Goal: Information Seeking & Learning: Find specific page/section

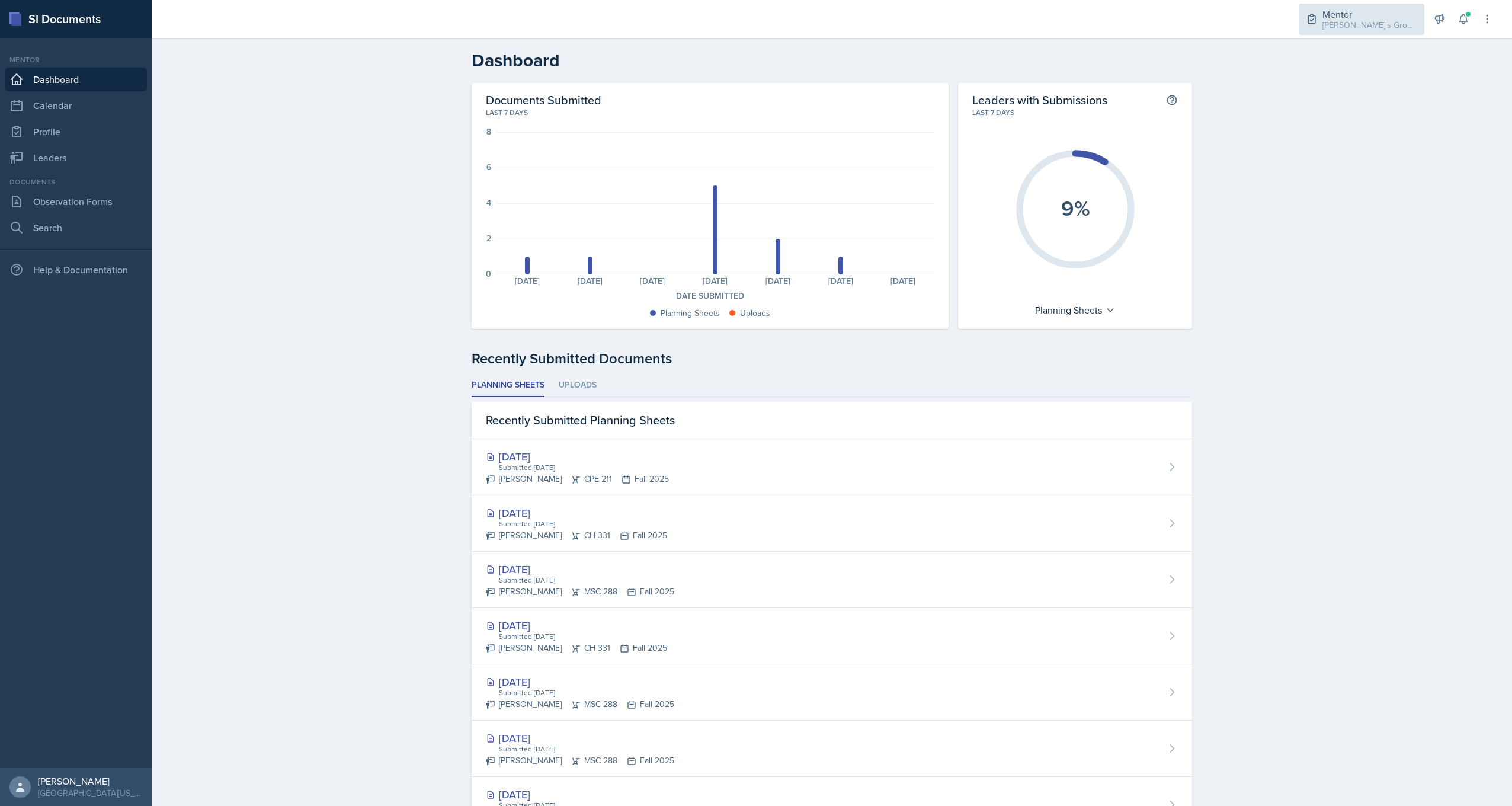
click at [1364, 15] on div "Mentor" at bounding box center [1369, 14] width 95 height 14
click at [1347, 96] on div "CH 331 / Fall 2025" at bounding box center [1373, 98] width 68 height 12
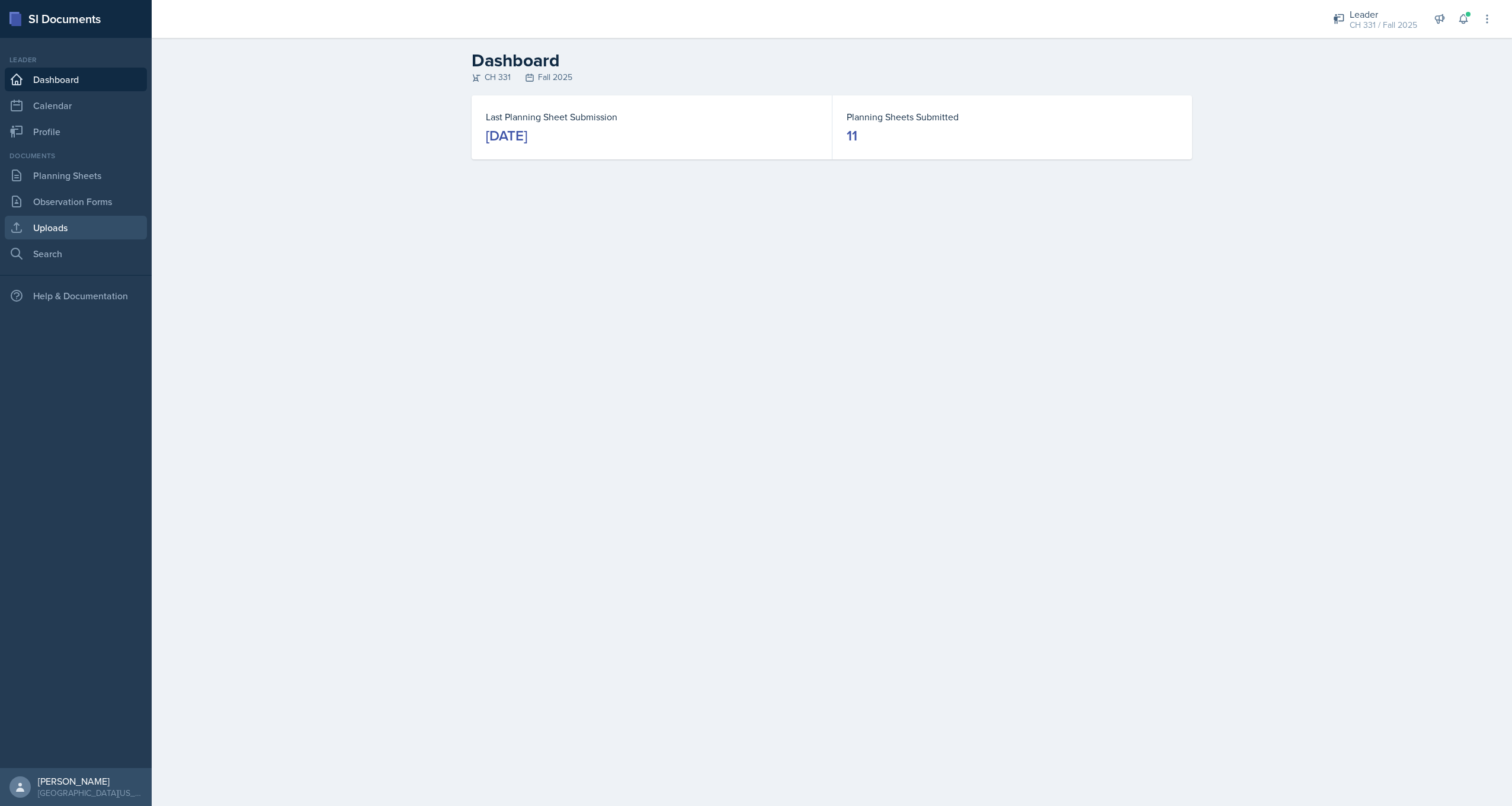
click at [79, 236] on link "Uploads" at bounding box center [76, 227] width 143 height 24
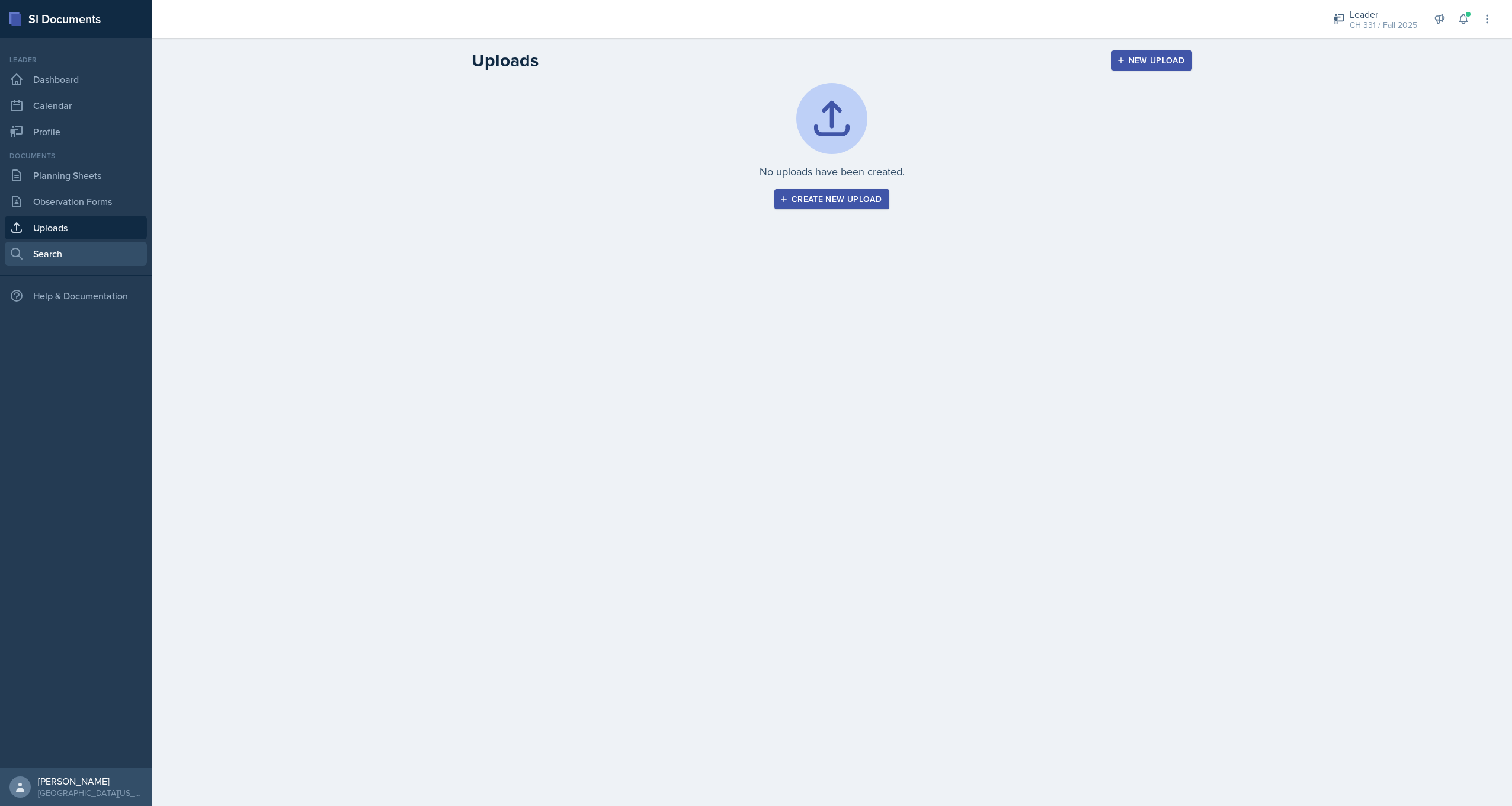
click at [74, 251] on link "Search" at bounding box center [76, 253] width 143 height 24
select select "all"
select select "1"
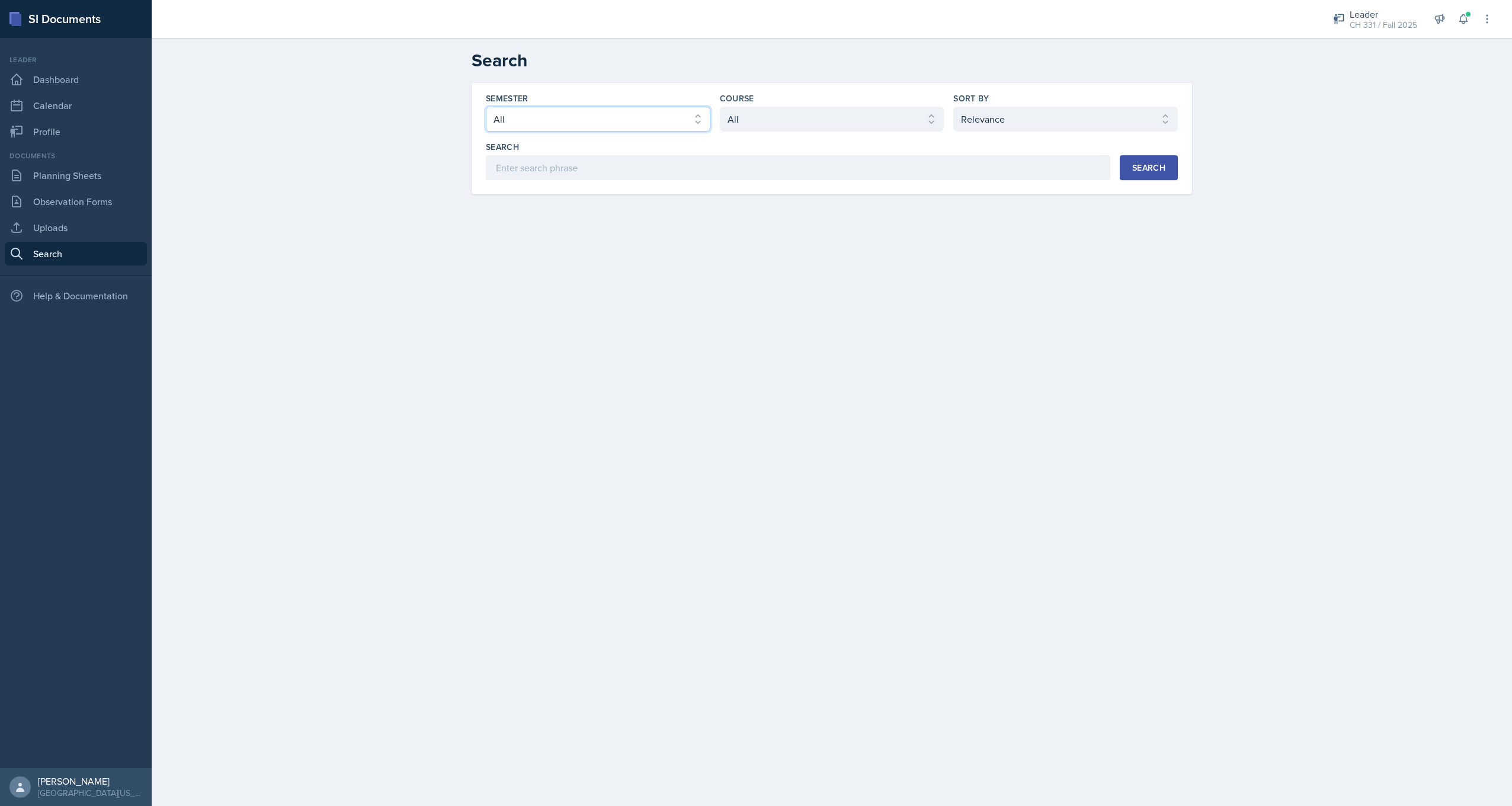
click at [616, 119] on select "Select semester All Fall 2025 Spring 2025 Fall 2024 Spring 2024 Fall 2023 Sprin…" at bounding box center [597, 119] width 224 height 25
select select "19fb88f7-c89b-4031-b5a0-458fd49807a1"
click at [485, 106] on select "Select semester All Fall 2025 Spring 2025 Fall 2024 Spring 2024 Fall 2023 Sprin…" at bounding box center [597, 119] width 224 height 25
click at [789, 125] on select "Select course All ACC 211 ACC 212 ACC 307 BYS 119 BYS 215 BYS 300 CH 101 CH 121…" at bounding box center [831, 119] width 224 height 25
select select "a2a7c3a9-1fad-4522-a67e-ba87c5b1aa08"
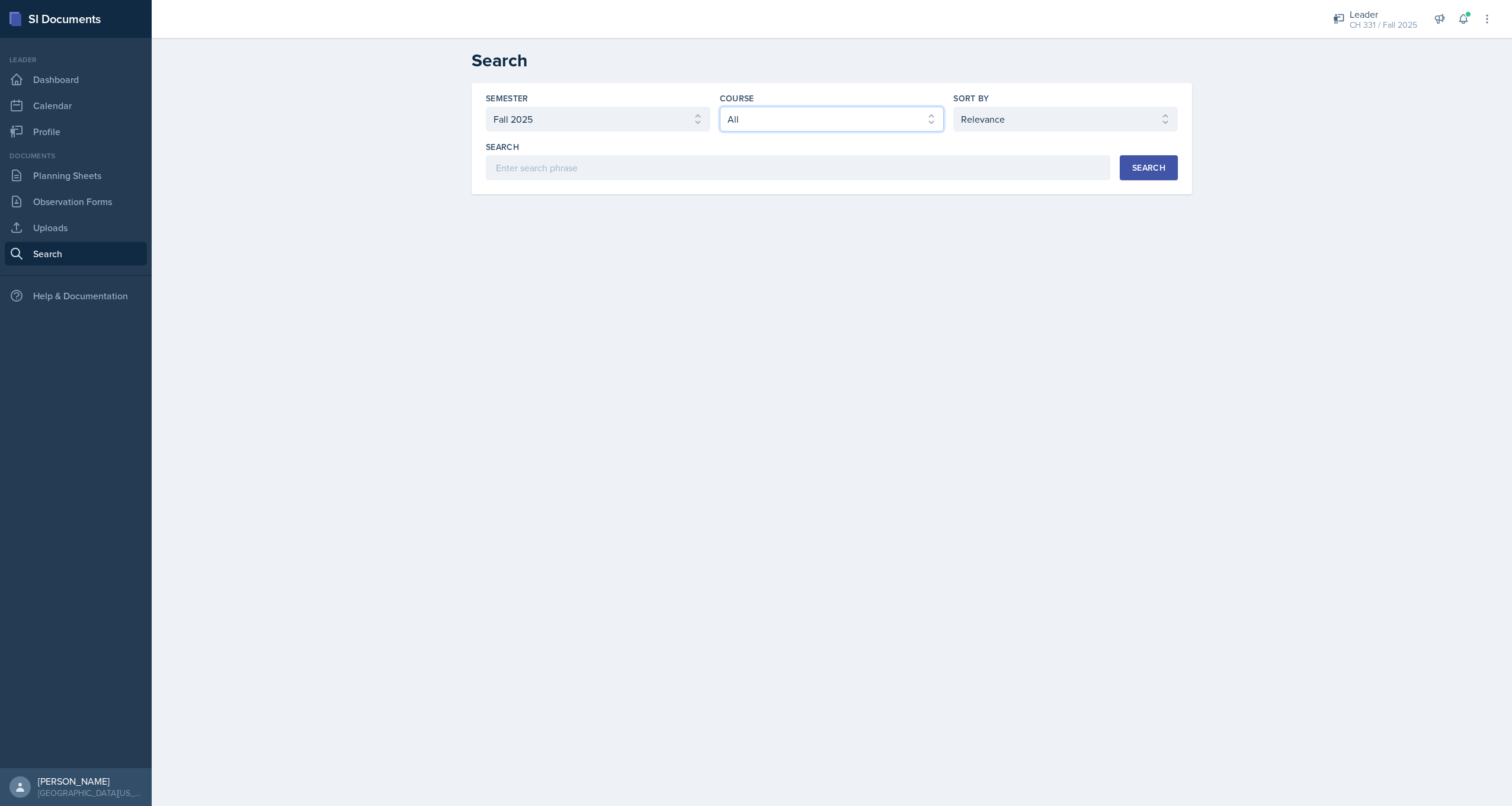
click at [719, 106] on select "Select course All ACC 211 ACC 212 ACC 307 BYS 119 BYS 215 BYS 300 CH 101 CH 121…" at bounding box center [831, 119] width 224 height 25
click at [845, 123] on select "Select course All ACC 211 ACC 212 ACC 307 BYS 119 BYS 215 BYS 300 CH 101 CH 121…" at bounding box center [831, 119] width 224 height 25
drag, startPoint x: 842, startPoint y: 119, endPoint x: 869, endPoint y: 118, distance: 27.0
click at [843, 119] on select "Select course All ACC 211 ACC 212 ACC 307 BYS 119 BYS 215 BYS 300 CH 101 CH 121…" at bounding box center [831, 119] width 224 height 25
click at [1007, 117] on select "Select sort by Relevance Document Date (Asc) Document Date (Desc)" at bounding box center [1065, 119] width 224 height 25
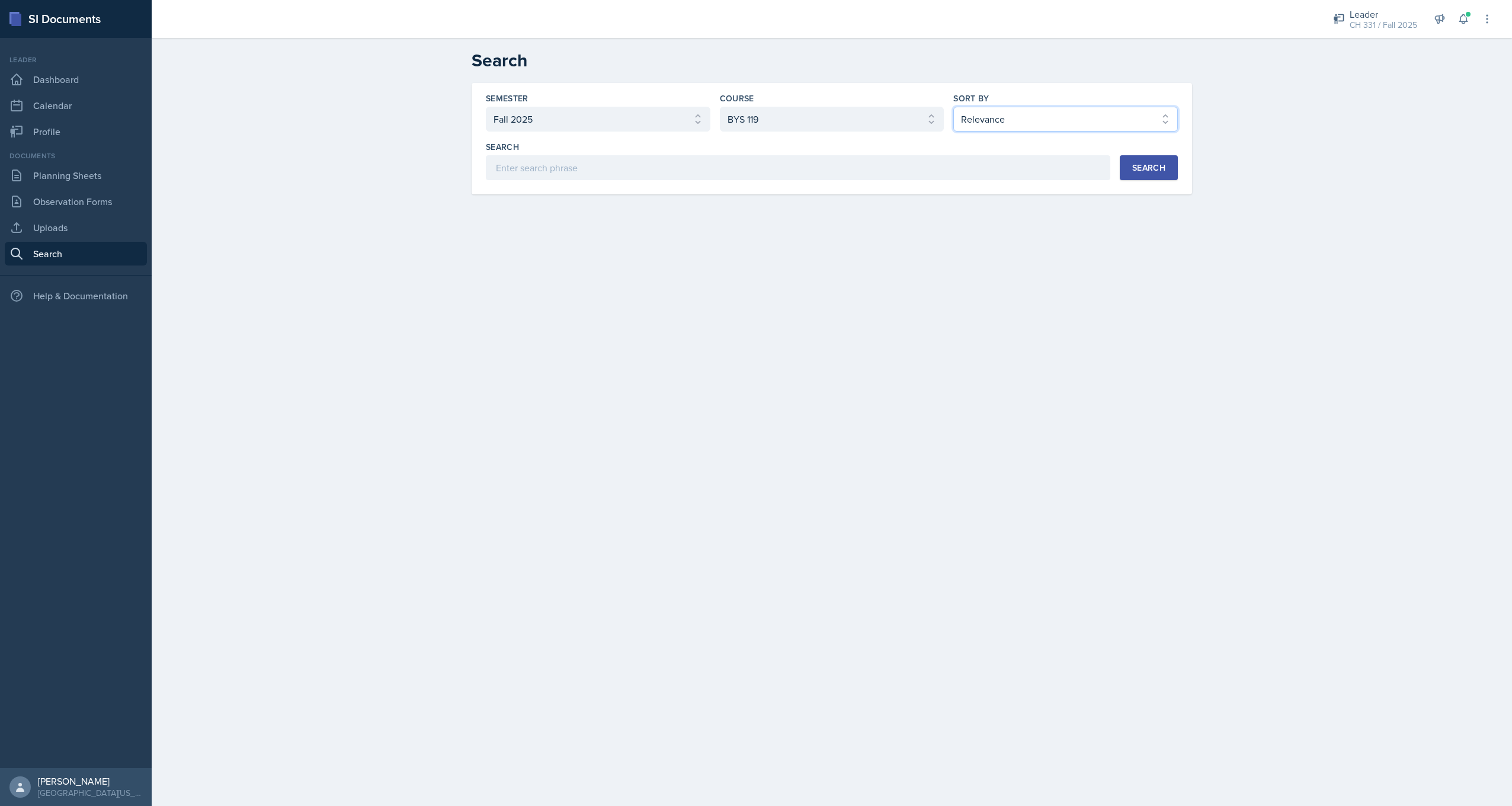
click at [953, 106] on select "Select sort by Relevance Document Date (Asc) Document Date (Desc)" at bounding box center [1065, 119] width 224 height 25
click at [1121, 169] on button "Search" at bounding box center [1149, 167] width 58 height 25
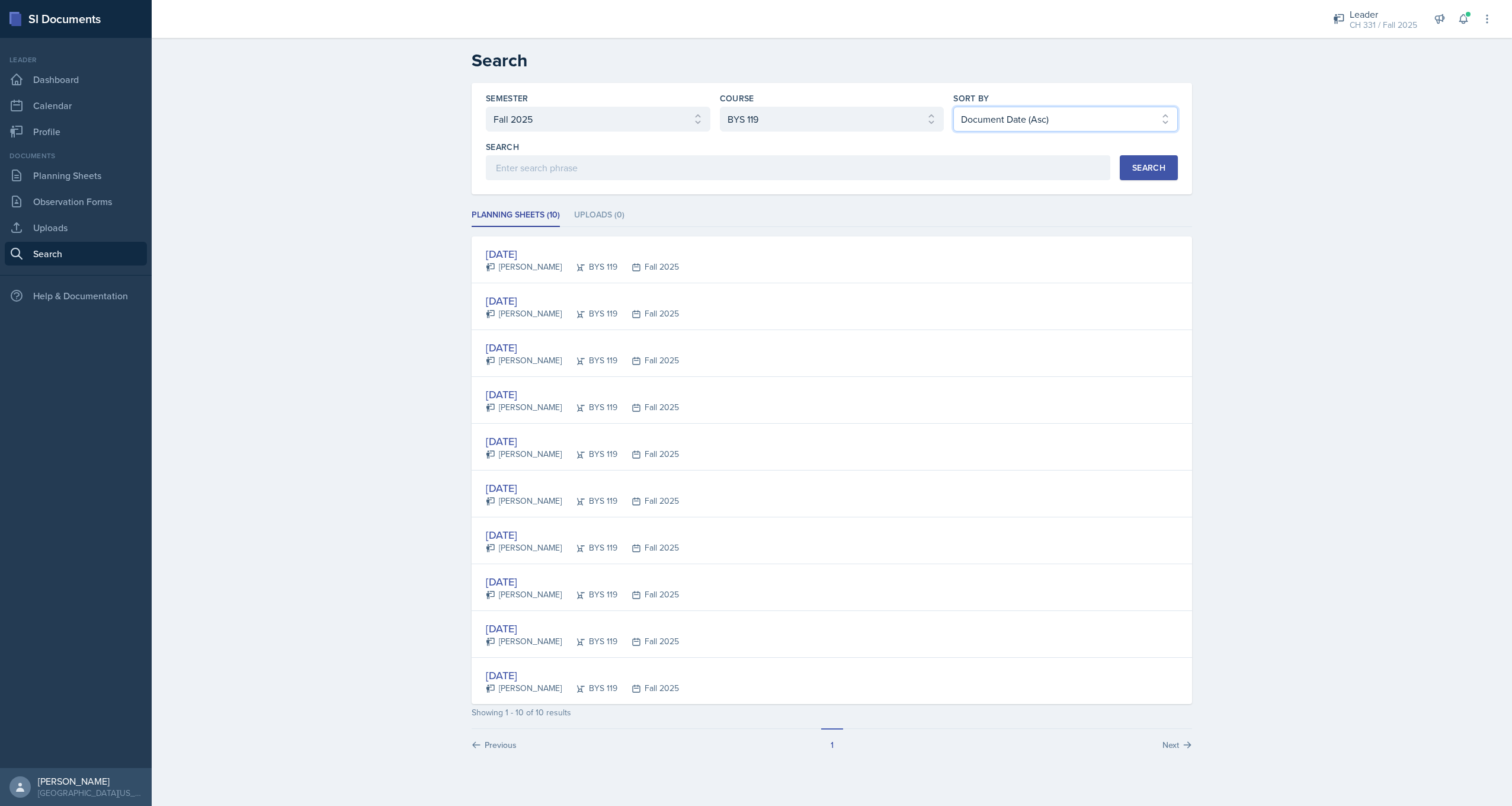
click at [1093, 121] on select "Select sort by Relevance Document Date (Asc) Document Date (Desc)" at bounding box center [1065, 119] width 224 height 25
select select "3"
click at [953, 106] on select "Select sort by Relevance Document Date (Asc) Document Date (Desc)" at bounding box center [1065, 119] width 224 height 25
click at [1134, 180] on button "Search" at bounding box center [1149, 167] width 58 height 25
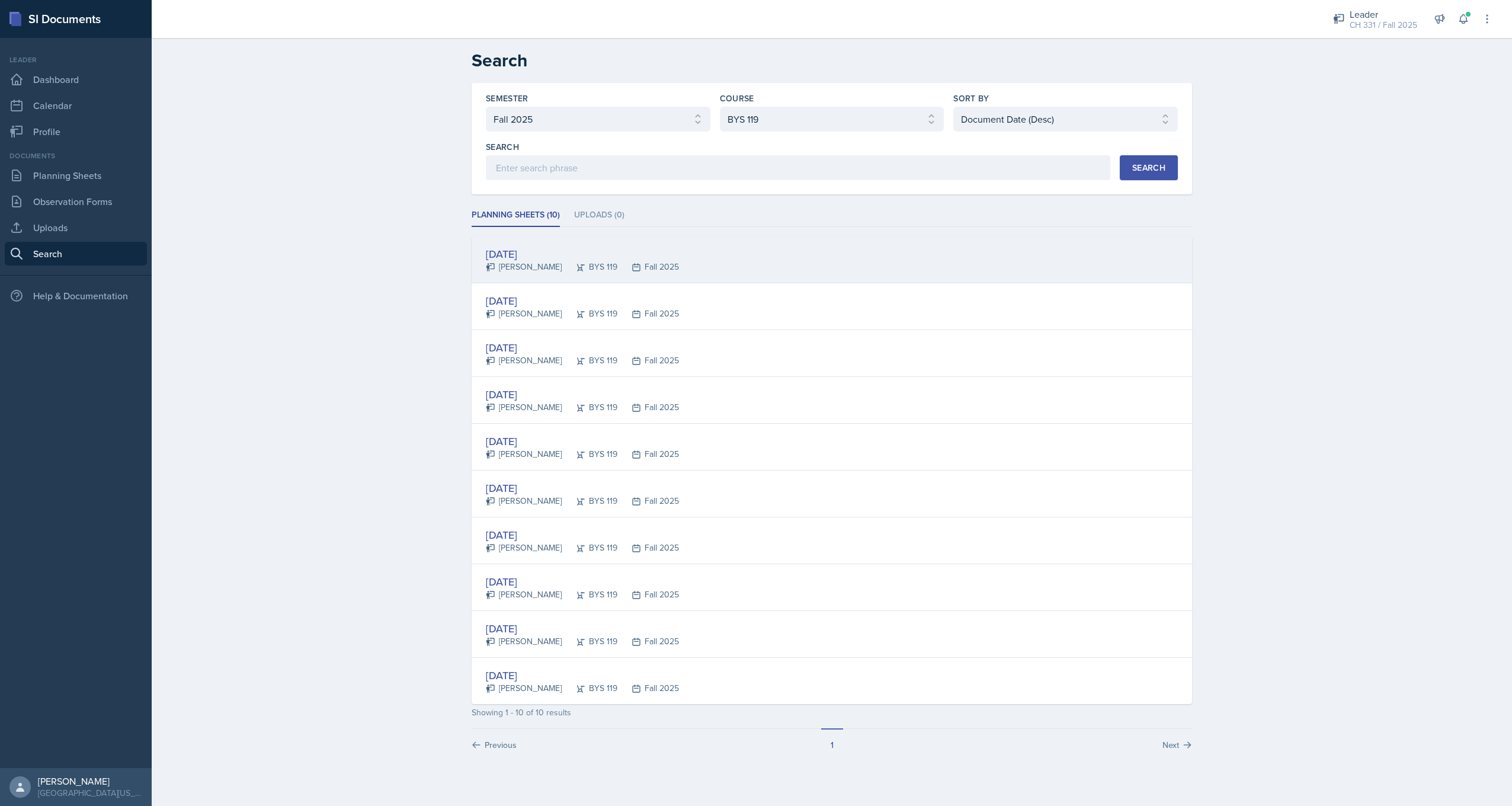
click at [547, 252] on div "[DATE]" at bounding box center [582, 253] width 193 height 16
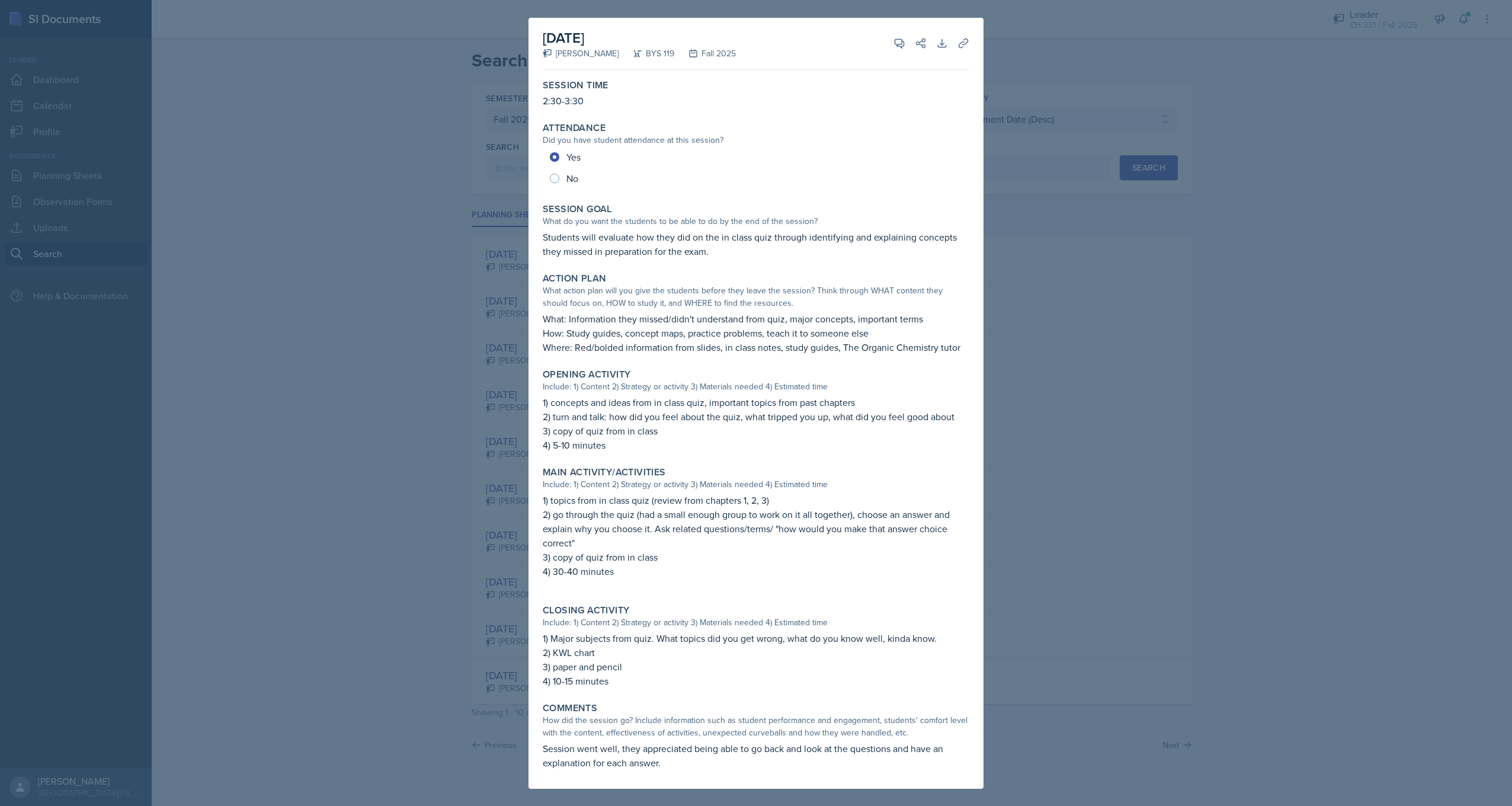
click at [1347, 221] on div at bounding box center [756, 403] width 1512 height 806
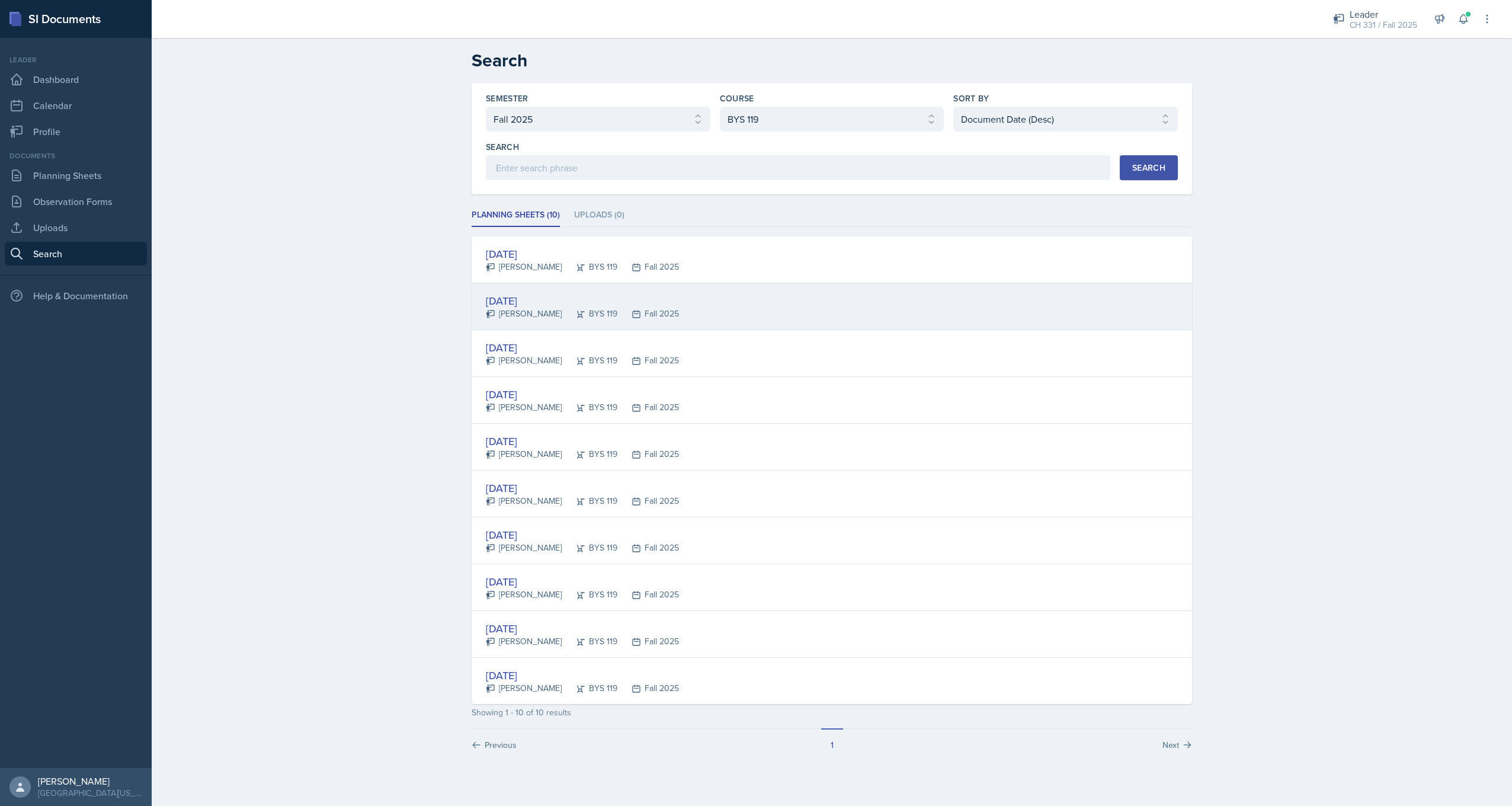
click at [523, 299] on div "[DATE]" at bounding box center [582, 300] width 193 height 16
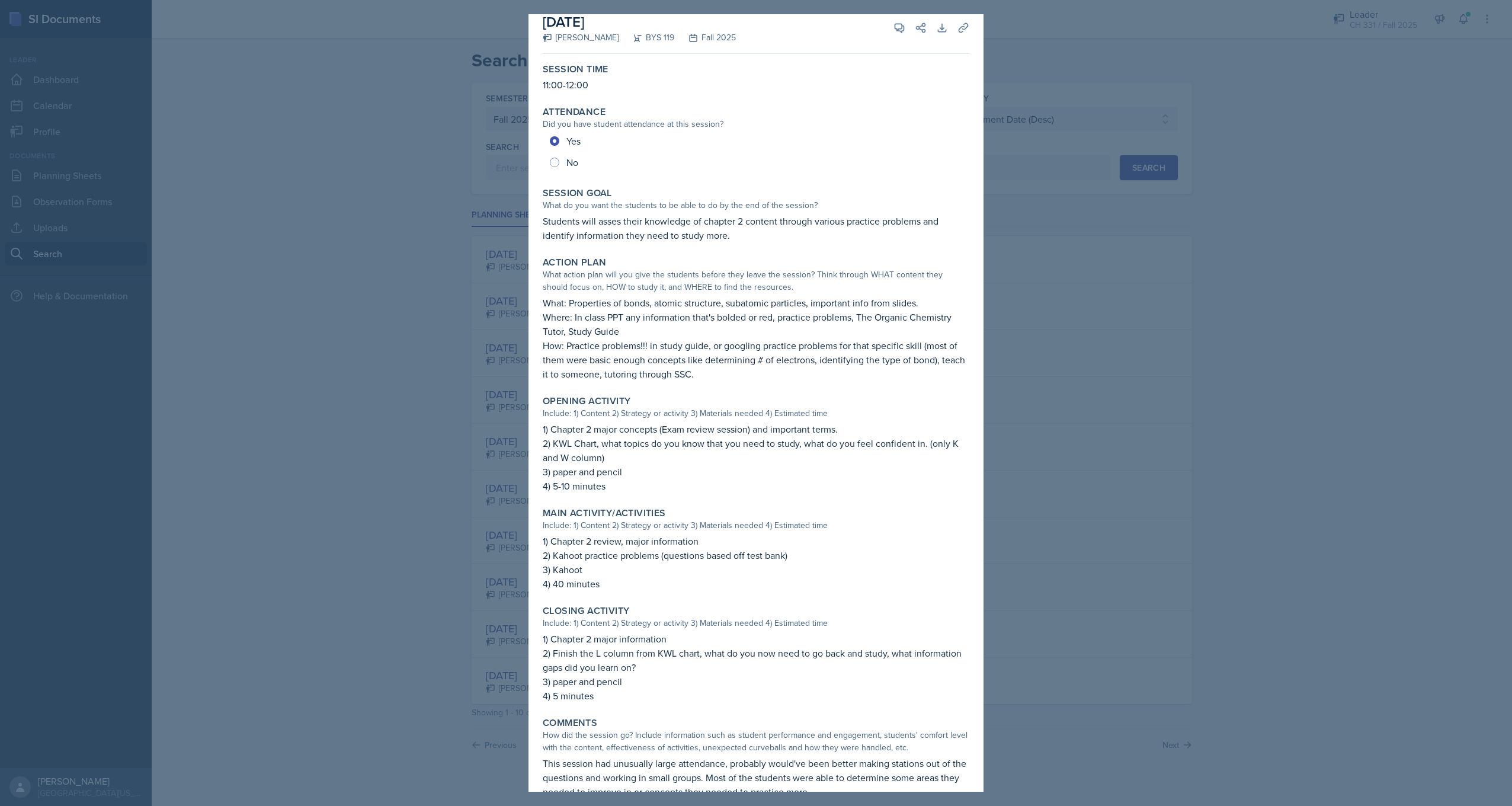
scroll to position [39, 0]
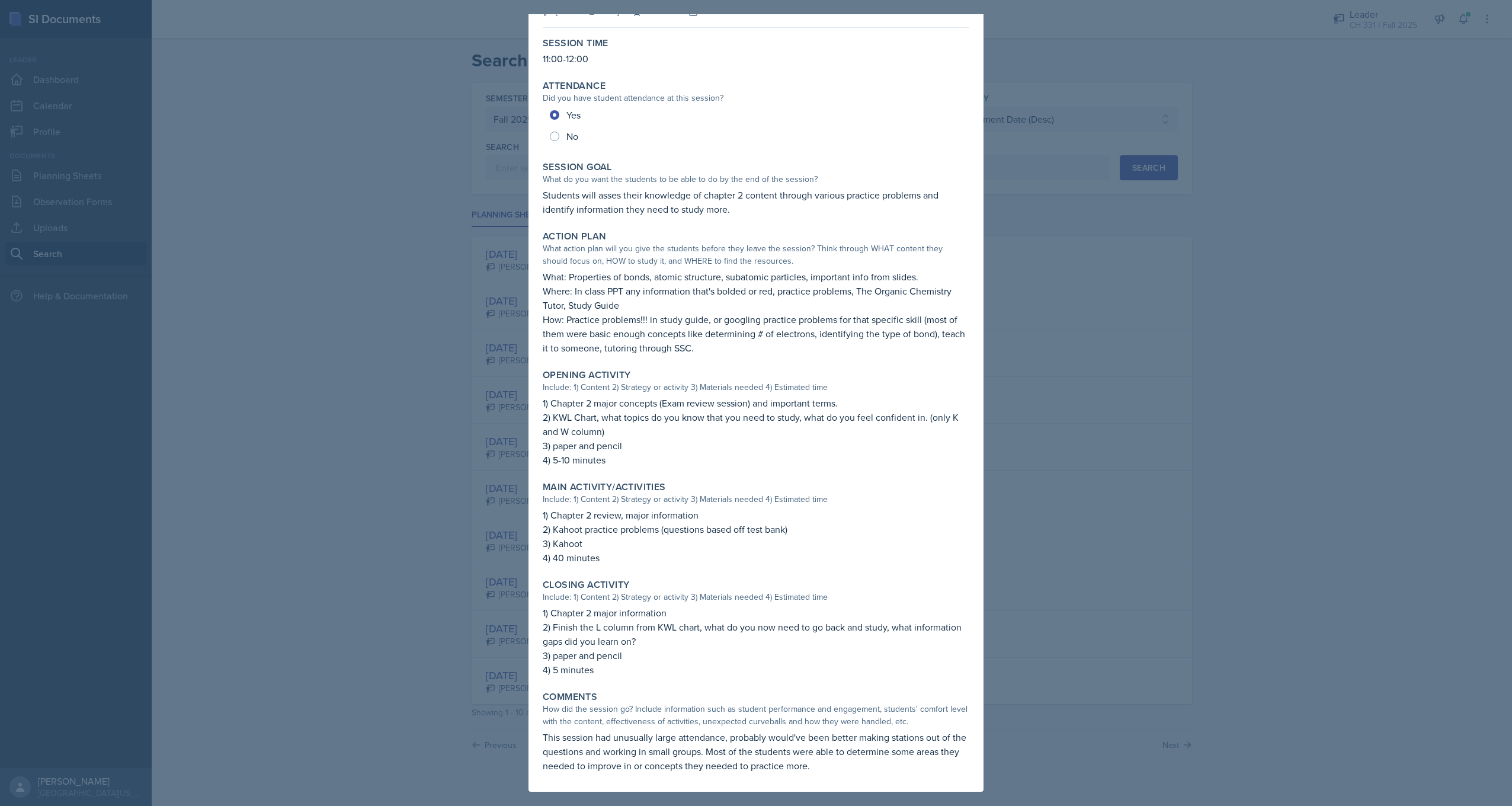
click at [334, 309] on div at bounding box center [756, 403] width 1512 height 806
